Goal: Entertainment & Leisure: Consume media (video, audio)

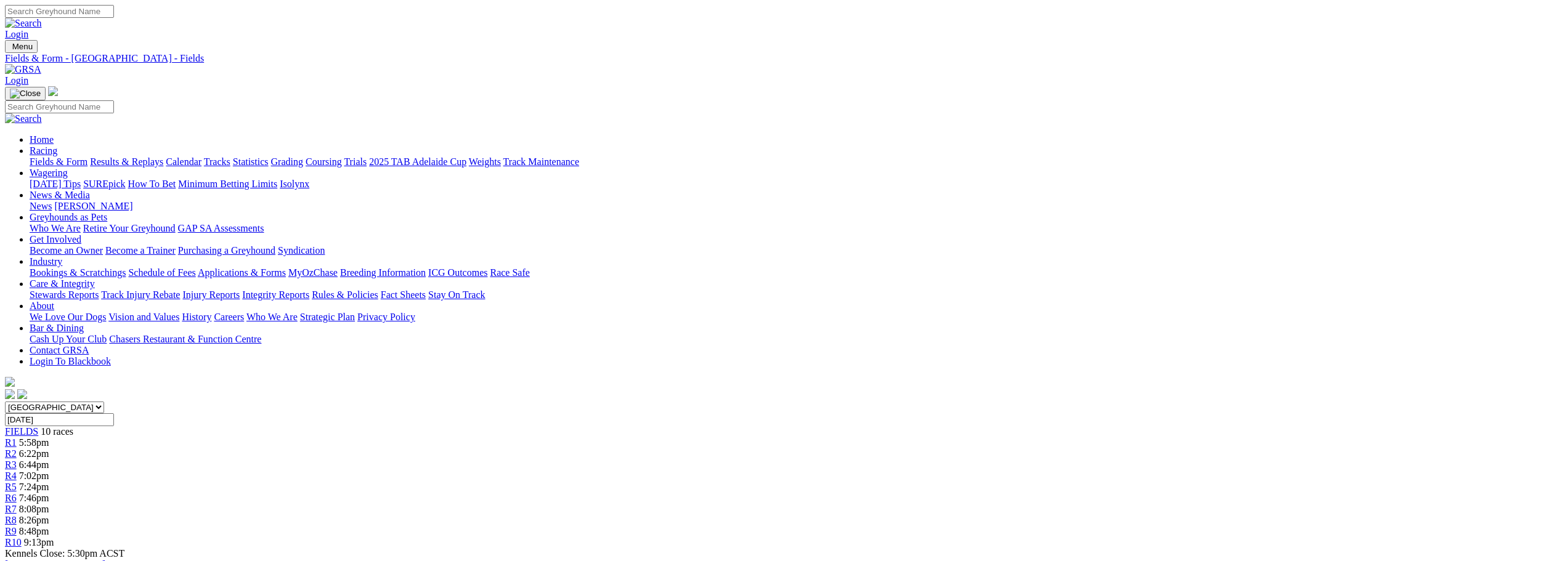
click at [163, 156] on link "Results & Replays" at bounding box center [127, 161] width 73 height 10
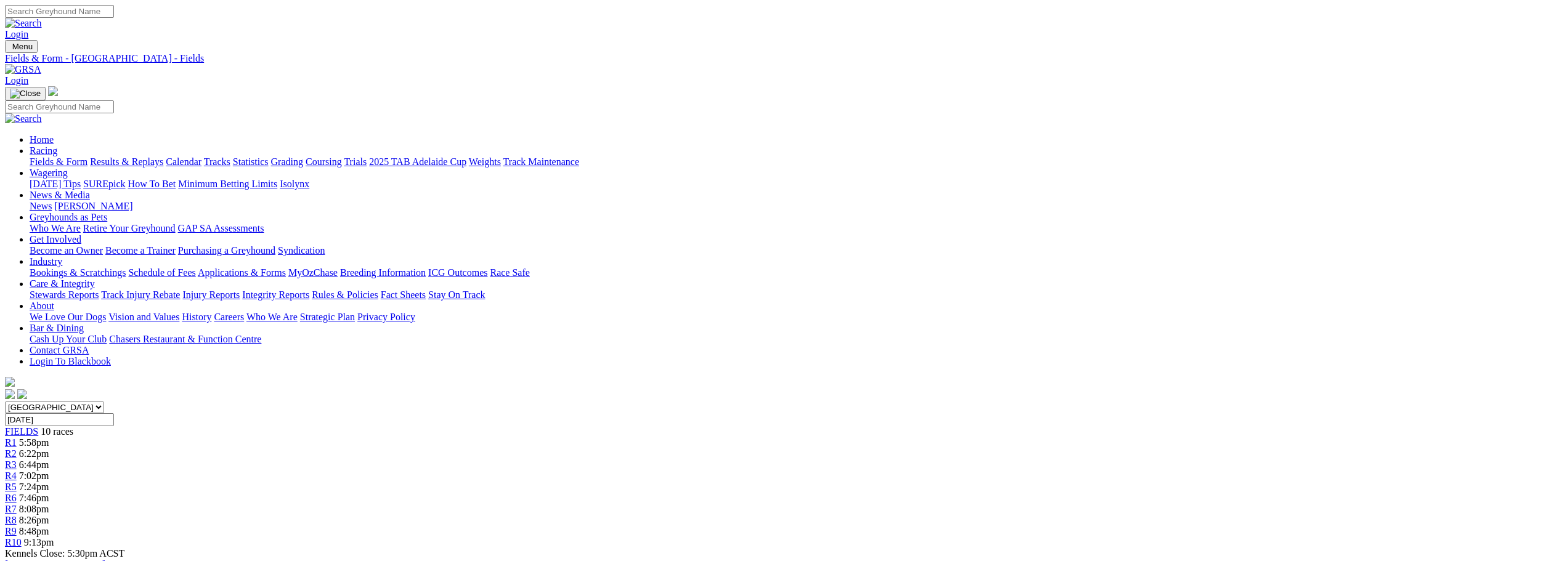
click at [163, 156] on link "Results & Replays" at bounding box center [127, 161] width 73 height 10
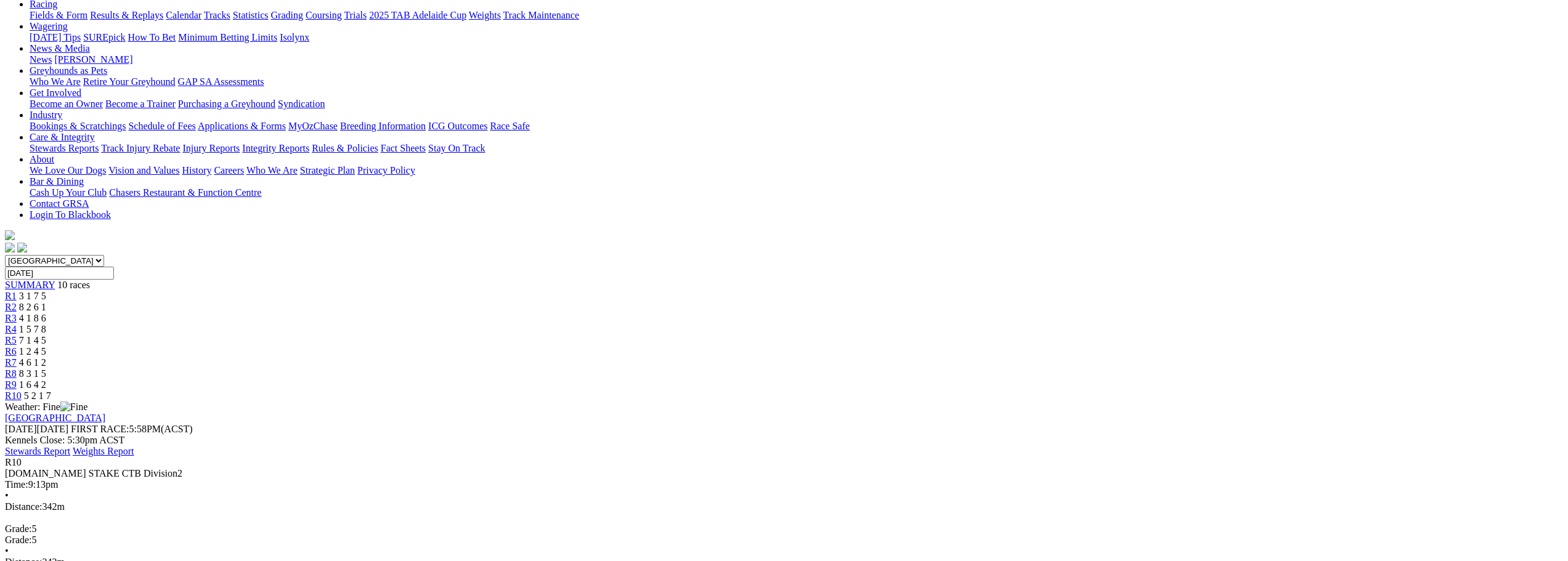
scroll to position [185, 0]
